Goal: Task Accomplishment & Management: Manage account settings

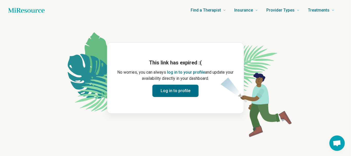
click at [177, 91] on button "Log in to profile" at bounding box center [176, 91] width 46 height 12
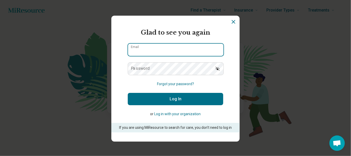
click at [177, 54] on input "Email" at bounding box center [176, 50] width 96 height 12
type input "**********"
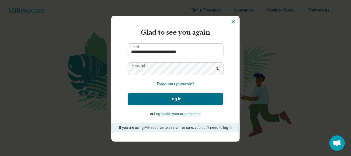
click at [176, 100] on button "Log In" at bounding box center [176, 99] width 96 height 12
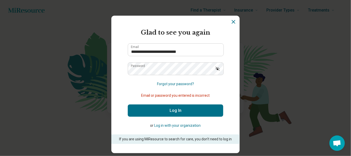
click at [177, 84] on button "Forgot your password?" at bounding box center [175, 83] width 37 height 5
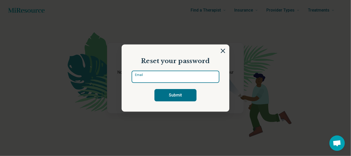
click at [172, 78] on input "Email" at bounding box center [176, 77] width 88 height 12
type input "**********"
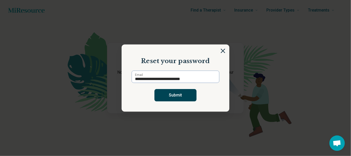
click at [178, 96] on button "Submit" at bounding box center [176, 95] width 42 height 12
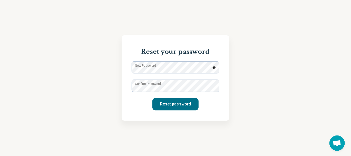
click at [156, 68] on label "New Password" at bounding box center [145, 65] width 21 height 5
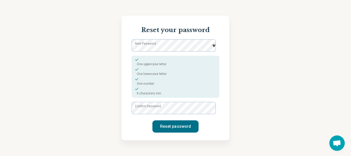
click at [158, 106] on label "Confirm Password" at bounding box center [148, 106] width 26 height 5
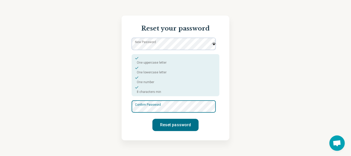
scroll to position [2, 0]
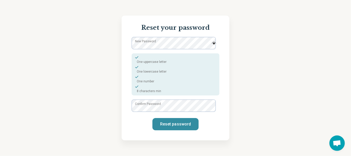
click at [154, 124] on button "Reset password" at bounding box center [176, 124] width 46 height 12
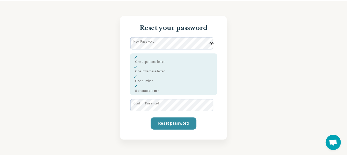
scroll to position [0, 0]
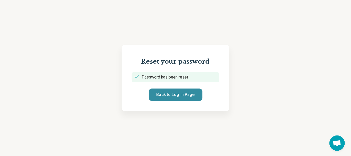
click at [172, 94] on button "Back to Log In Page" at bounding box center [176, 95] width 54 height 12
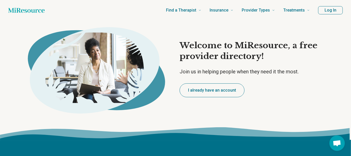
type textarea "*"
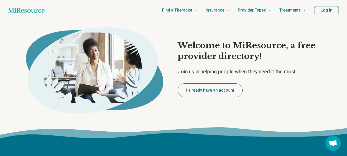
click at [211, 91] on button "I already have an account" at bounding box center [210, 90] width 65 height 14
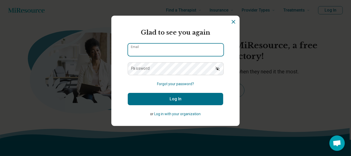
click at [174, 52] on input "Email" at bounding box center [176, 50] width 96 height 12
type input "**********"
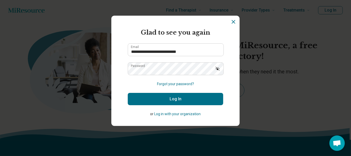
click at [215, 68] on icon "Show password" at bounding box center [217, 68] width 5 height 5
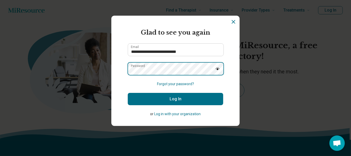
click at [88, 76] on div "**********" at bounding box center [175, 78] width 351 height 156
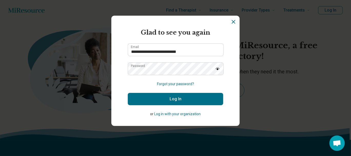
click at [216, 68] on icon "Hide password" at bounding box center [218, 69] width 4 height 3
click at [176, 99] on button "Log In" at bounding box center [176, 99] width 96 height 12
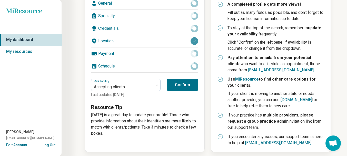
scroll to position [101, 0]
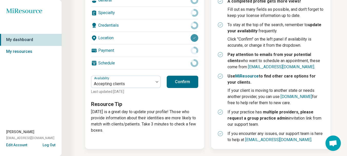
click at [183, 79] on button "Confirm" at bounding box center [183, 82] width 32 height 12
click at [115, 24] on div "Credentials" at bounding box center [144, 25] width 107 height 12
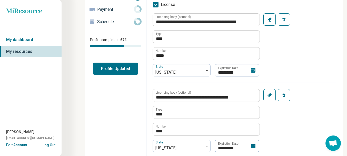
scroll to position [78, 0]
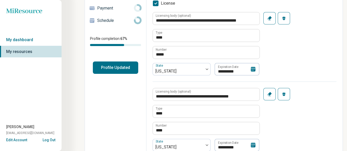
type textarea "*"
